Goal: Transaction & Acquisition: Purchase product/service

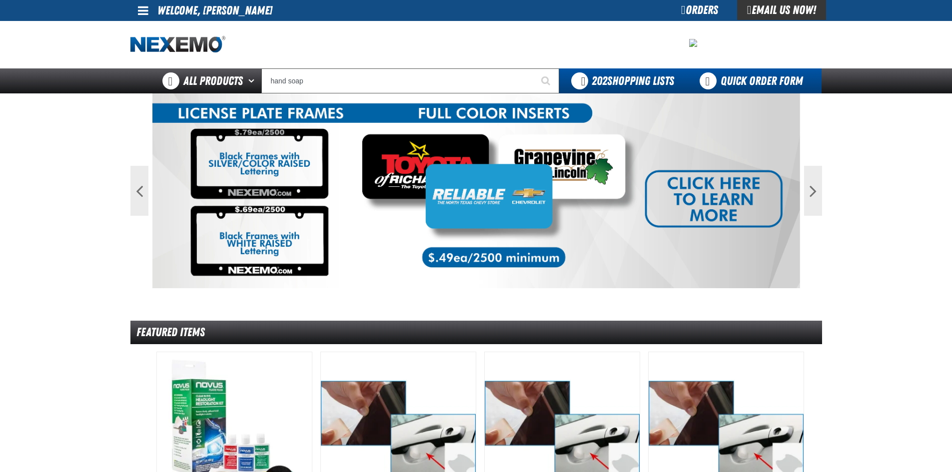
click at [740, 82] on link "Quick Order Form" at bounding box center [753, 80] width 135 height 25
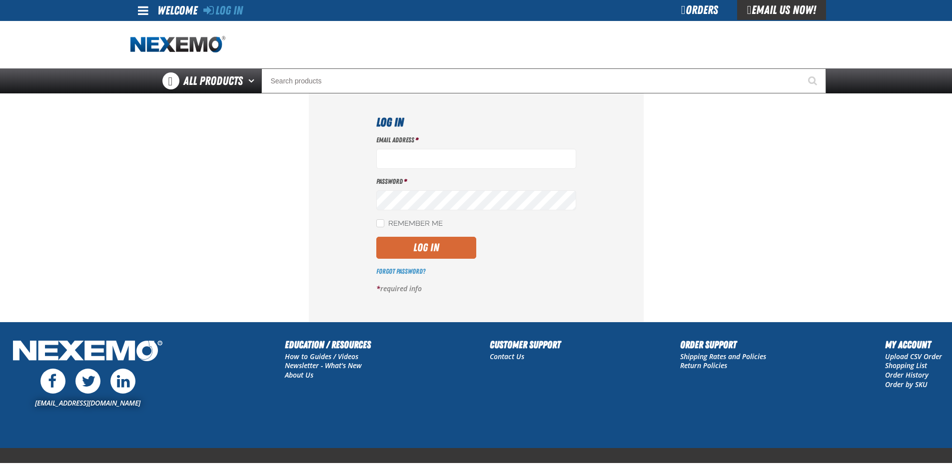
type input "telliott@vtaig.com"
click at [461, 245] on button "Log In" at bounding box center [426, 248] width 100 height 22
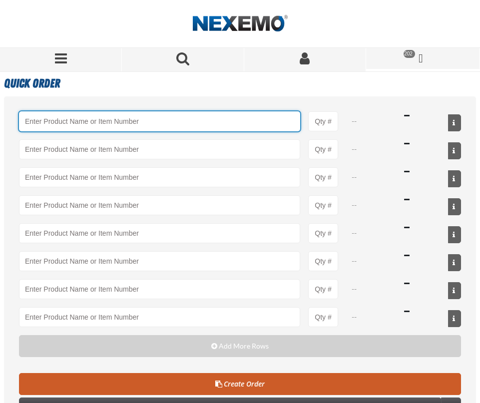
click at [50, 123] on input "Product" at bounding box center [159, 121] width 281 height 20
paste input "MB-60-BLK"
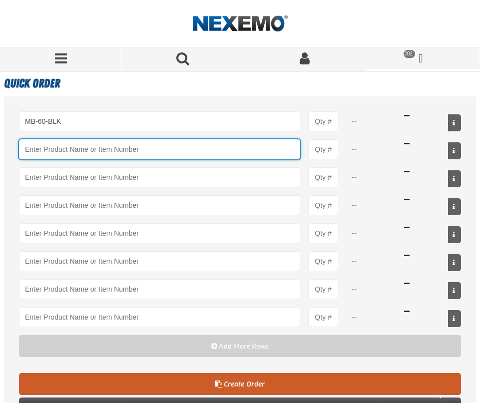
click at [54, 150] on input "Product" at bounding box center [159, 149] width 281 height 20
type input "MB-60-BLK - Trash Bags - Heavy Duty - 60 Gallon"
type input "1"
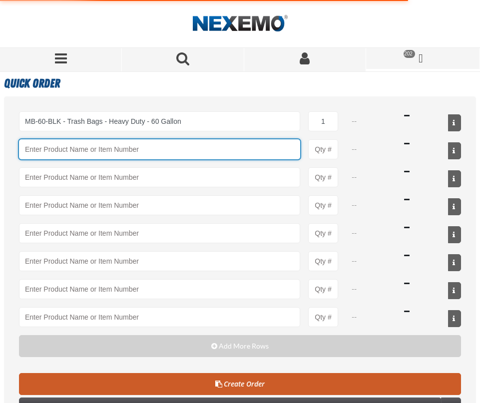
select select "pack"
click at [87, 152] on input "Product" at bounding box center [159, 149] width 281 height 20
paste input "MB-RENO03012"
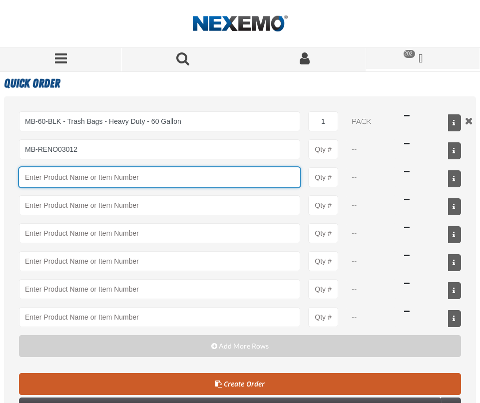
click at [62, 175] on input "Product" at bounding box center [159, 177] width 281 height 20
type input "MB-RENO03012 - MB-Purple Urinal Screen (12 per Box) Bubblegum Scent"
type input "1"
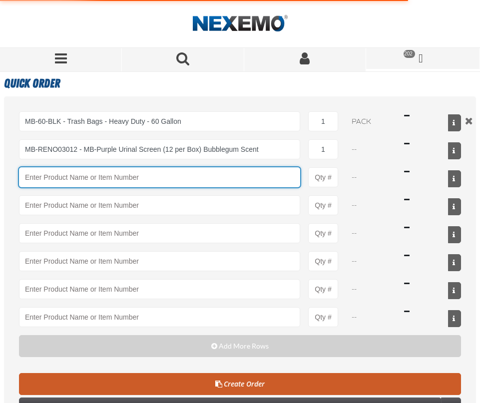
select select "pack"
click at [35, 174] on input "Product" at bounding box center [159, 177] width 281 height 20
paste input "MB-243306N"
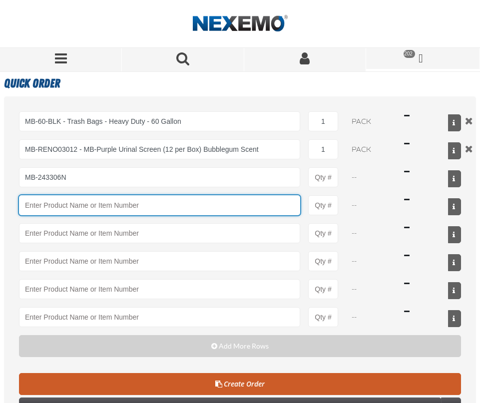
click at [55, 202] on input "Product" at bounding box center [159, 205] width 281 height 20
type input "MB-243306N - Renown 12-16 Gallon Can Liner - 1000ct"
type input "1"
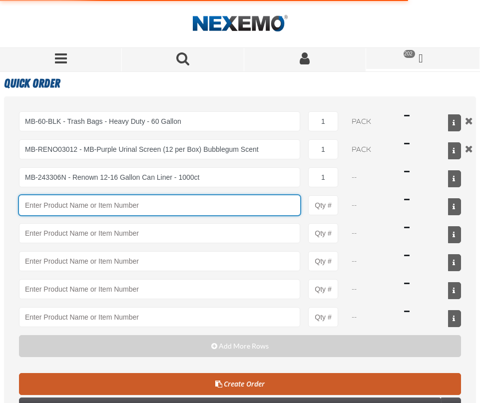
select select "case"
click at [53, 211] on input "Product" at bounding box center [159, 205] width 281 height 20
paste input "MB-JRT902"
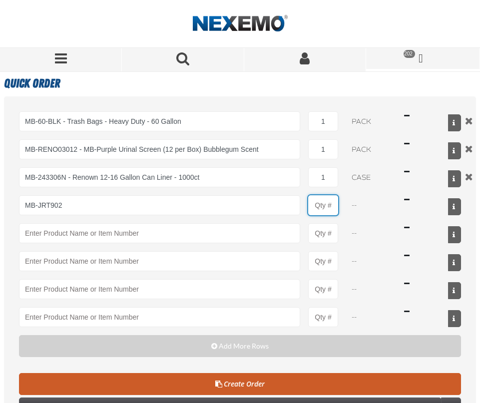
click at [329, 205] on input "Product Quantity" at bounding box center [323, 205] width 30 height 20
type input "MB-JRT902 - Toilet Tissue - Affex Jumbo Roll 2-ply - 12 Rolls"
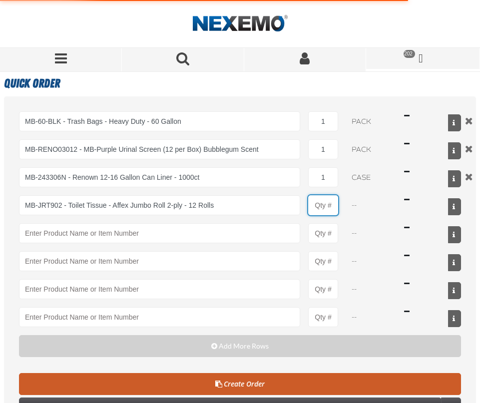
type input "1"
select select "each"
click at [328, 205] on input "1" at bounding box center [323, 205] width 30 height 20
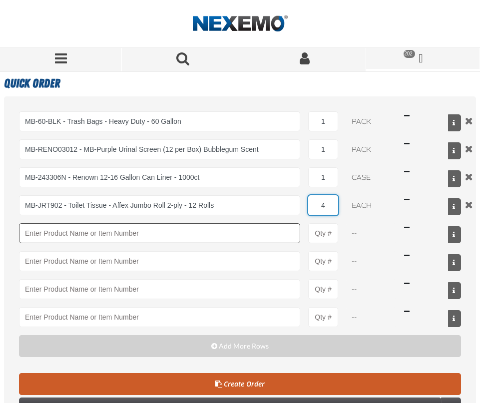
type input "4"
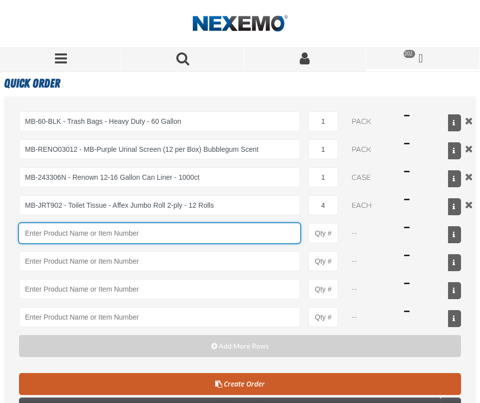
click at [36, 230] on input "Product" at bounding box center [159, 233] width 281 height 20
click at [46, 229] on input "Product" at bounding box center [159, 233] width 281 height 20
paste input "MB-GOJ1551"
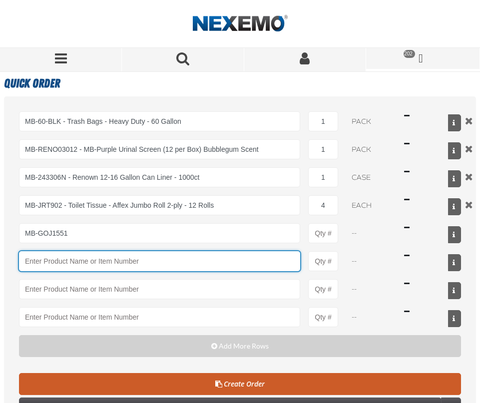
click at [49, 264] on input "Product" at bounding box center [159, 261] width 281 height 20
type input "MB-GOJ1551 - AffClean Pink Lotion Hand Soap Refill"
type input "1"
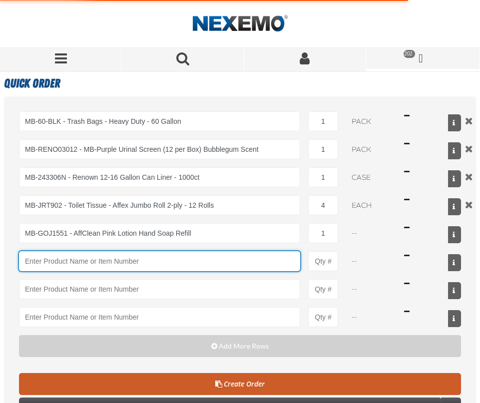
select select "each"
click at [72, 254] on input "Product" at bounding box center [159, 261] width 281 height 20
paste input "MB-RTB800-1"
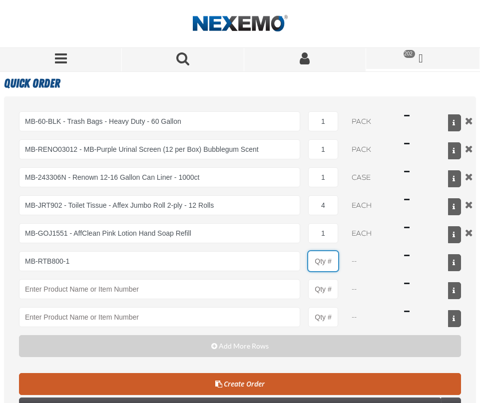
click at [331, 262] on input "Product Quantity" at bounding box center [323, 261] width 30 height 20
type input "MB-RTB800-1 - Hardwound Roll White Paper Towels - Affex - 800-feet/6 Rolls"
type input "1"
select select "pack"
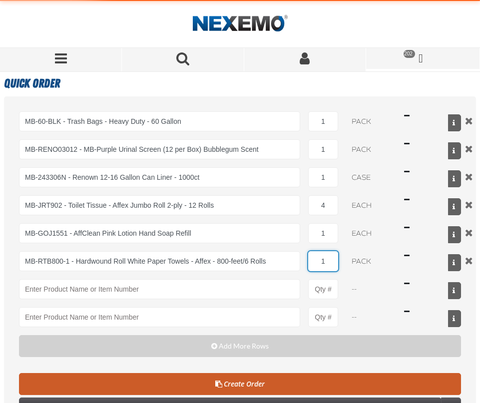
click at [332, 261] on input "1" at bounding box center [323, 261] width 30 height 20
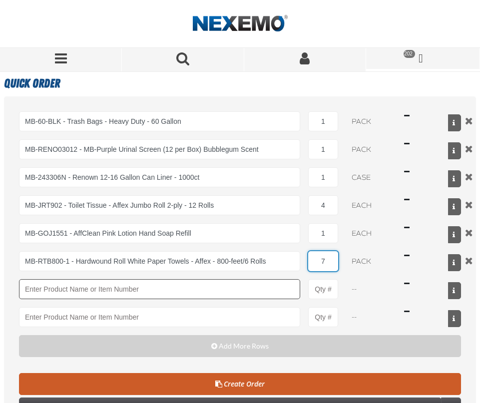
type input "7"
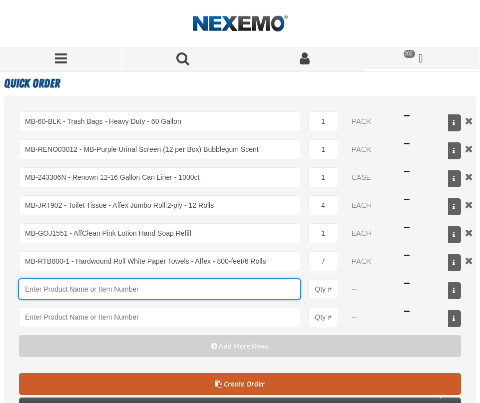
click at [41, 288] on input "Product" at bounding box center [159, 289] width 281 height 20
click at [49, 293] on input "Product" at bounding box center [159, 289] width 281 height 20
paste input "MB-IMP1525"
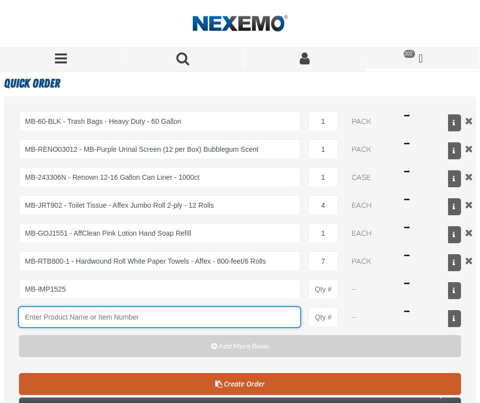
click at [57, 318] on input "Product" at bounding box center [159, 317] width 281 height 20
type input "MB-IMP1525 - Urinal Mat (6 per case)"
type input "1"
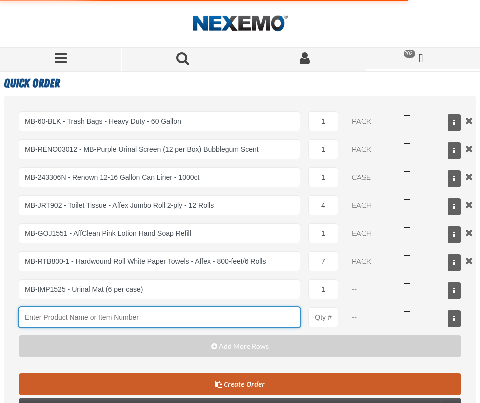
select select "pack"
click at [54, 318] on input "Product" at bounding box center [159, 317] width 281 height 20
paste input "MB-DEBAZU"
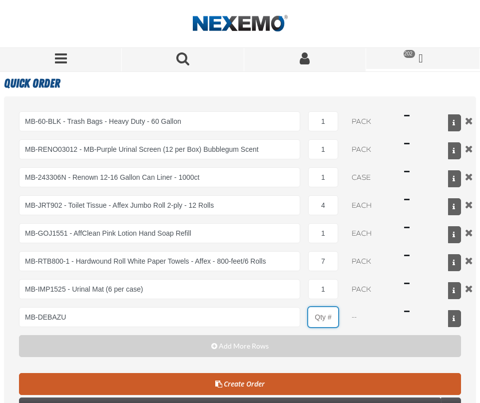
click at [331, 314] on input "Product Quantity" at bounding box center [323, 317] width 30 height 20
type input "MB-DEBAZU - Deb SBS AeroBlue Foaming Hand Soap - 1 Liter"
type input "1"
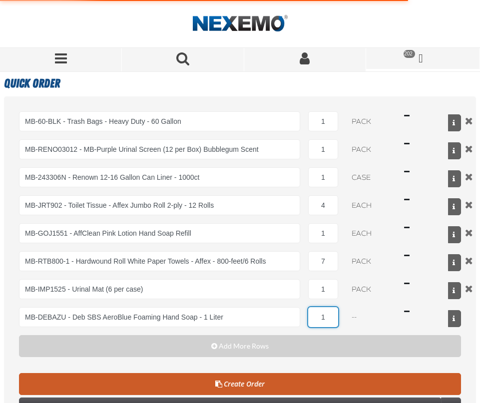
select select "case"
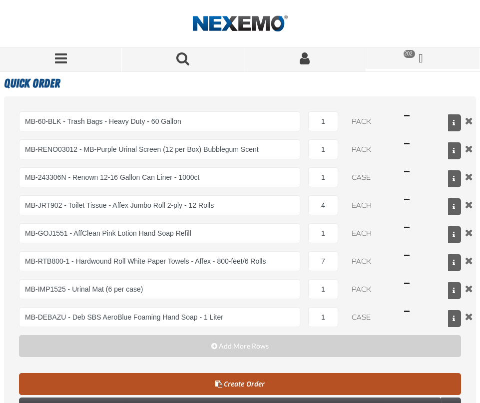
click at [243, 388] on link "Create Order" at bounding box center [240, 384] width 442 height 22
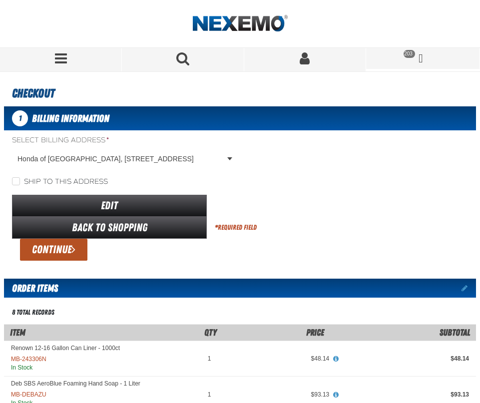
click at [68, 252] on button "Continue" at bounding box center [53, 250] width 67 height 22
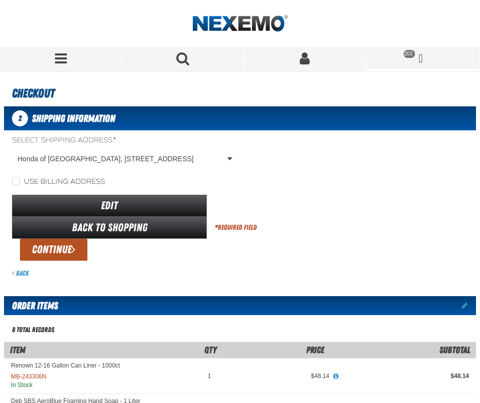
click at [75, 249] on span "submit" at bounding box center [73, 249] width 4 height 11
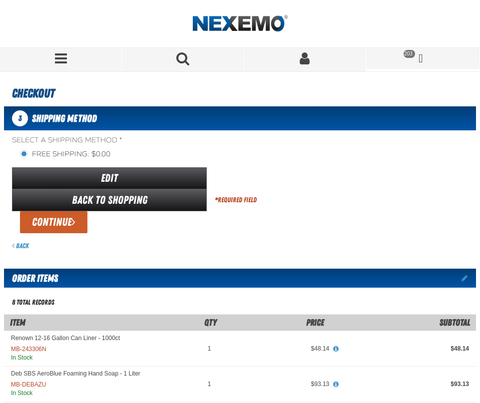
click at [66, 225] on button "Continue" at bounding box center [53, 222] width 67 height 22
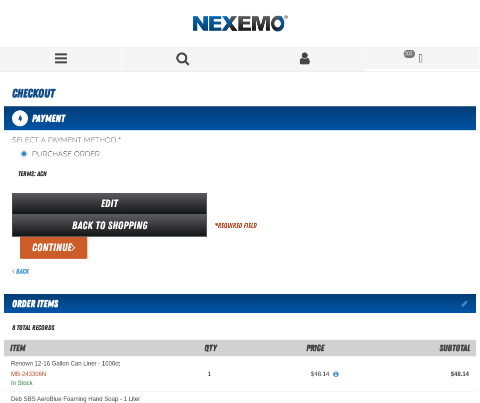
click at [64, 246] on button "Continue" at bounding box center [53, 248] width 67 height 22
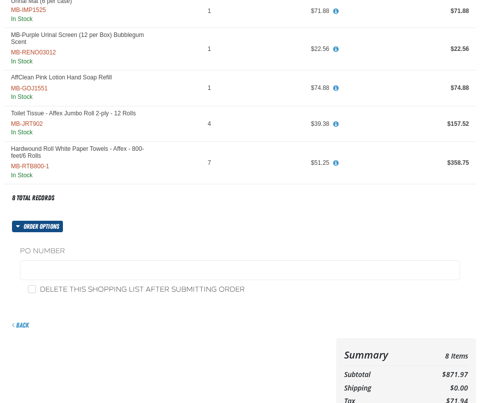
scroll to position [400, 0]
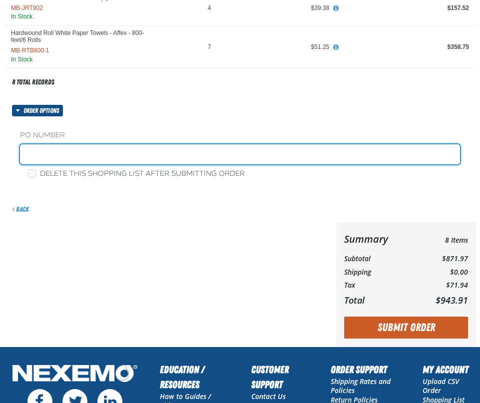
click at [52, 158] on input "text" at bounding box center [240, 154] width 440 height 20
type input "JANITOR SUPPLIES"
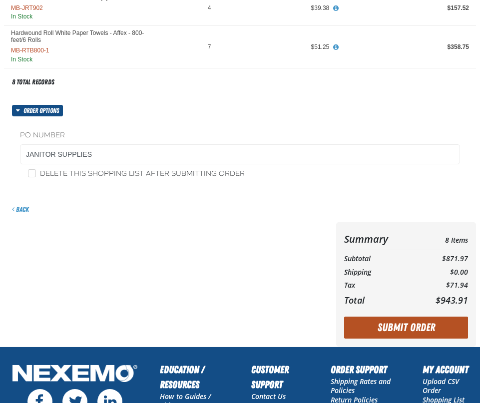
click at [419, 324] on button "Submit Order" at bounding box center [406, 328] width 124 height 22
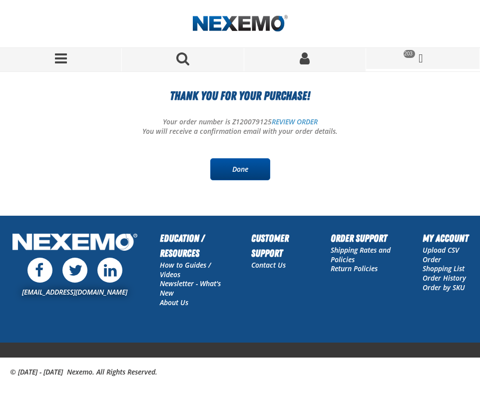
click at [248, 166] on link "Done" at bounding box center [240, 169] width 60 height 22
